Goal: Download file/media

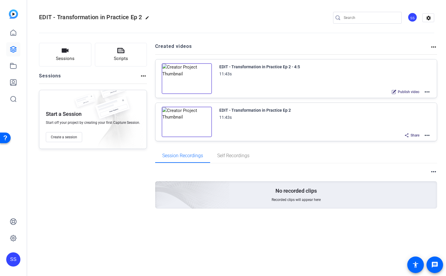
click at [429, 137] on mat-icon "more_horiz" at bounding box center [427, 135] width 7 height 7
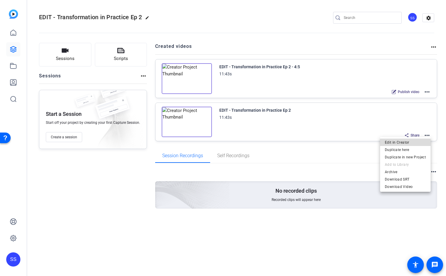
click at [425, 140] on span "Edit in Creator" at bounding box center [405, 142] width 41 height 7
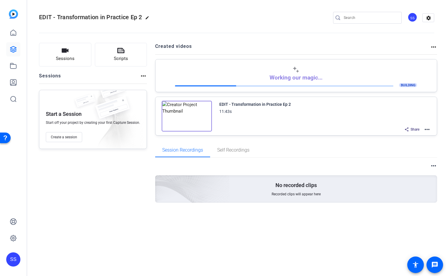
click at [12, 259] on div "SS" at bounding box center [13, 259] width 14 height 14
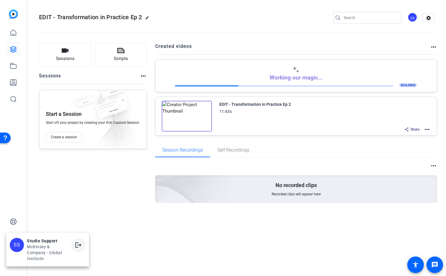
click at [77, 244] on mat-icon "logout" at bounding box center [78, 245] width 7 height 7
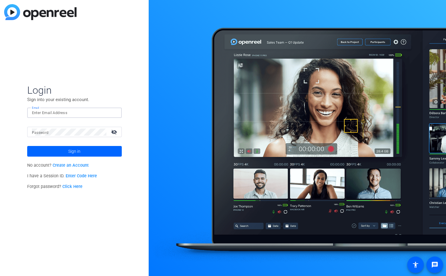
click at [59, 113] on input "Email" at bounding box center [74, 112] width 85 height 7
click at [111, 112] on img at bounding box center [112, 112] width 4 height 7
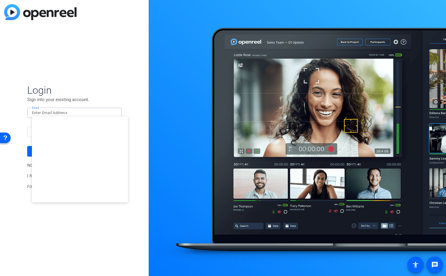
type input "studiosupport@openreel.com"
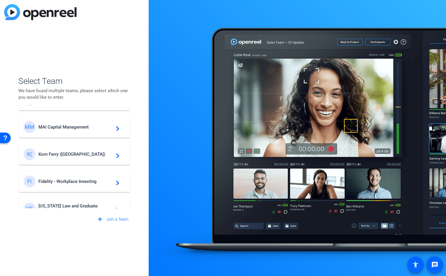
scroll to position [78, 0]
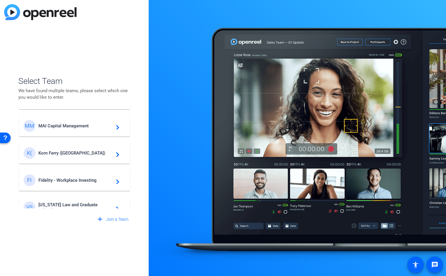
click at [73, 152] on span "Korn Ferry (US)" at bounding box center [75, 152] width 74 height 5
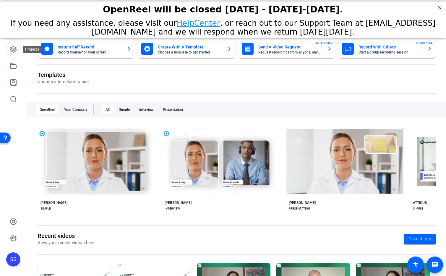
click at [12, 48] on icon at bounding box center [13, 49] width 7 height 7
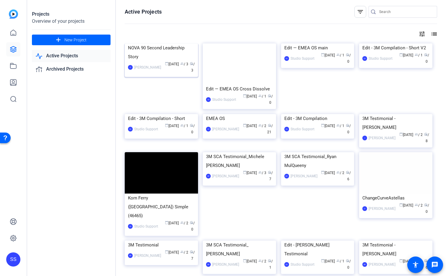
click at [154, 61] on div "NOVA 90 Second Leadership Story" at bounding box center [161, 52] width 67 height 18
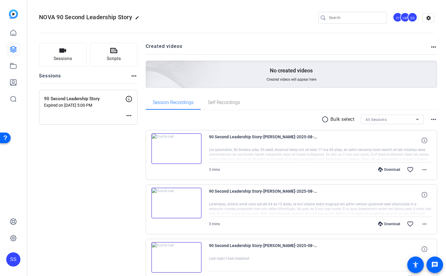
click at [227, 120] on div "radio_button_unchecked Bulk select All Sessions more_horiz" at bounding box center [292, 119] width 292 height 9
click at [422, 170] on mat-icon "more_horiz" at bounding box center [424, 169] width 7 height 7
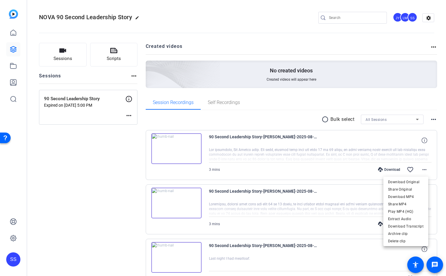
click at [97, 190] on div at bounding box center [223, 138] width 446 height 276
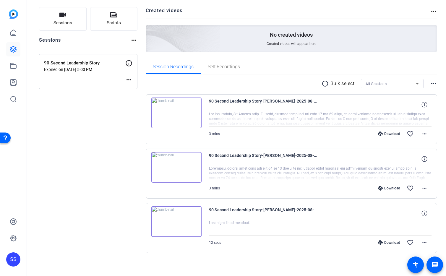
scroll to position [39, 0]
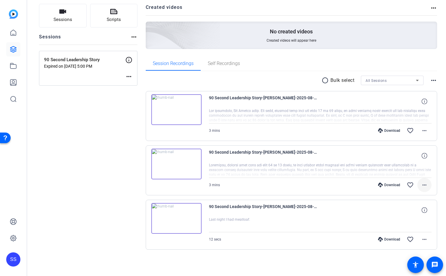
click at [422, 186] on mat-icon "more_horiz" at bounding box center [424, 185] width 7 height 7
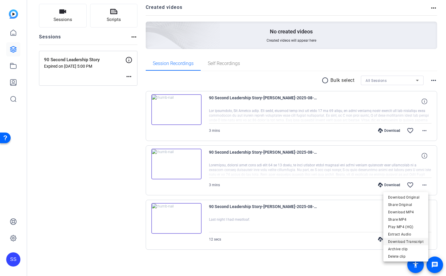
click at [405, 241] on span "Download Transcript" at bounding box center [405, 241] width 35 height 7
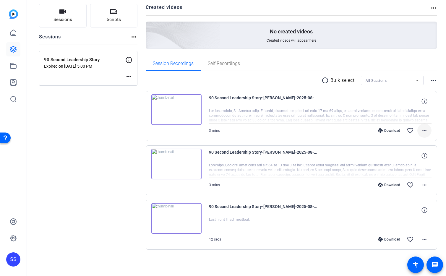
click at [421, 131] on mat-icon "more_horiz" at bounding box center [424, 130] width 7 height 7
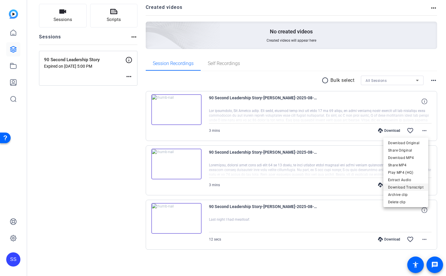
click at [411, 186] on span "Download Transcript" at bounding box center [405, 187] width 35 height 7
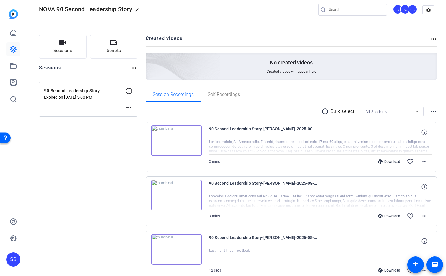
scroll to position [0, 0]
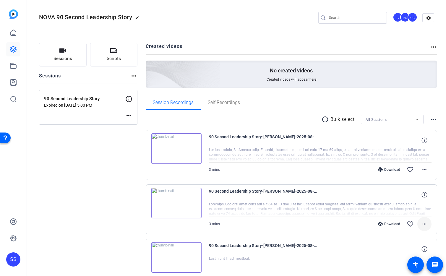
click at [422, 224] on mat-icon "more_horiz" at bounding box center [424, 224] width 7 height 7
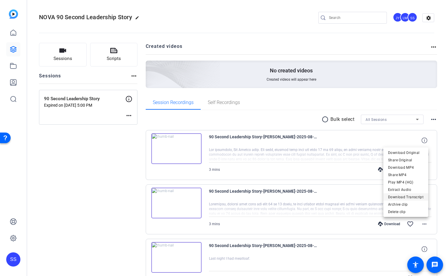
click at [416, 197] on span "Download Transcript" at bounding box center [405, 197] width 35 height 7
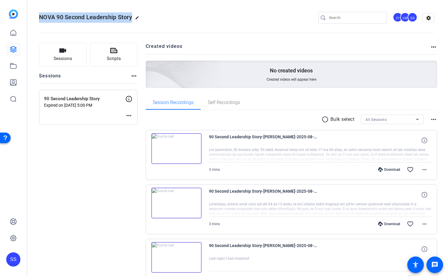
drag, startPoint x: 37, startPoint y: 15, endPoint x: 132, endPoint y: 18, distance: 95.5
click at [132, 18] on mat-toolbar "NOVA 90 Second Leadership Story edit JY LW SS settings" at bounding box center [236, 17] width 419 height 35
copy span "NOVA 90 Second Leadership Story"
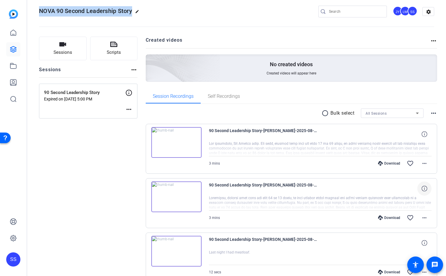
scroll to position [9, 0]
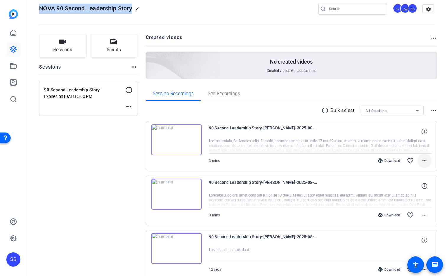
click at [424, 163] on mat-icon "more_horiz" at bounding box center [424, 160] width 7 height 7
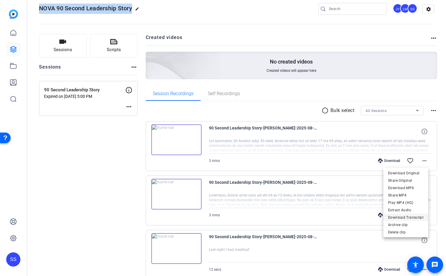
click at [415, 218] on span "Download Transcript" at bounding box center [405, 217] width 35 height 7
